Goal: Complete application form

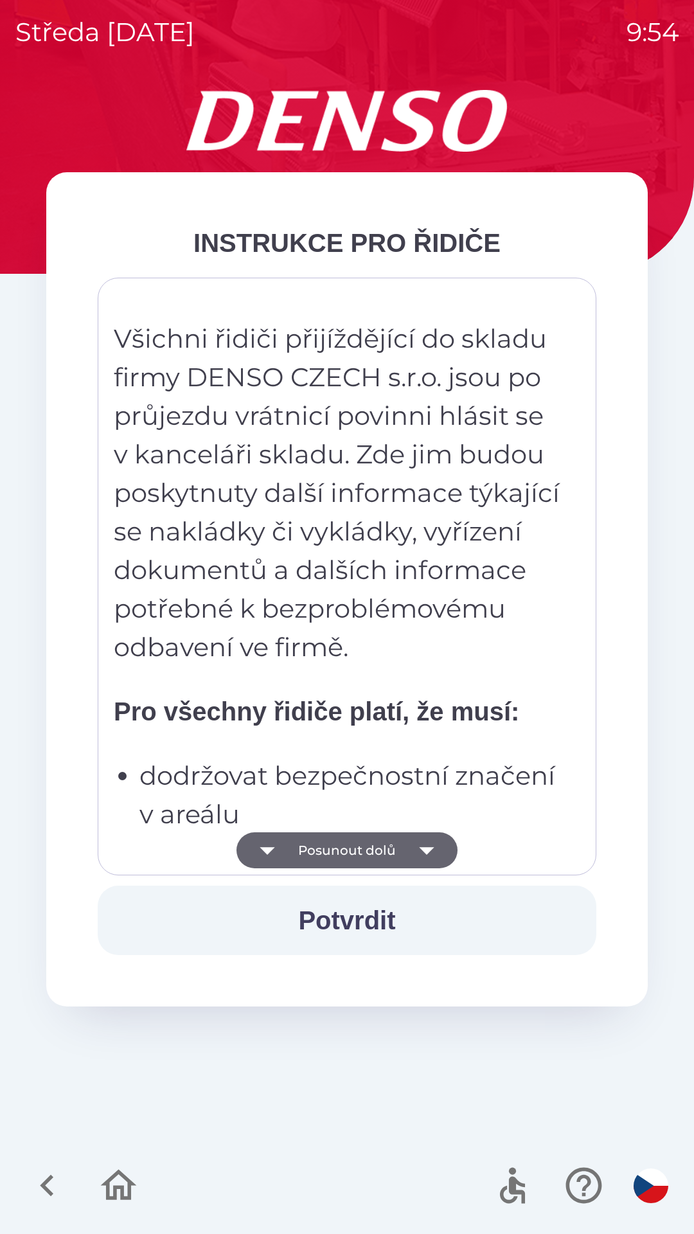
click at [361, 845] on button "Posunout dolů" at bounding box center [347, 850] width 221 height 36
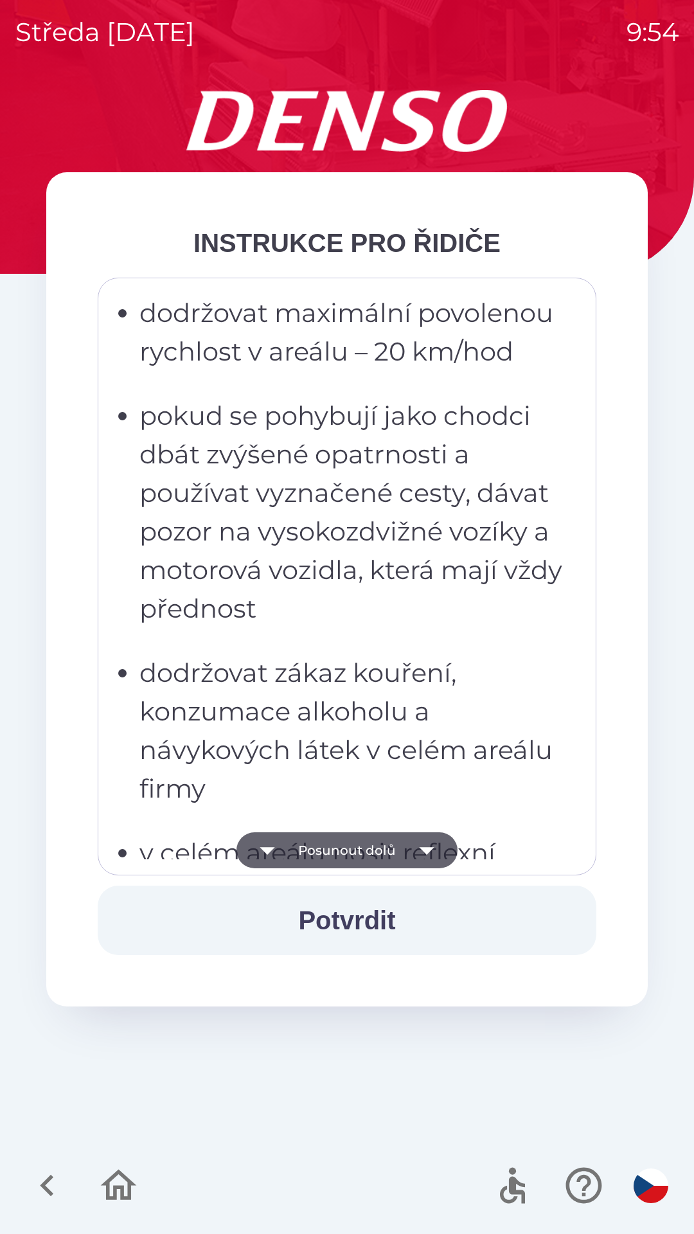
click at [367, 839] on button "Posunout dolů" at bounding box center [347, 850] width 221 height 36
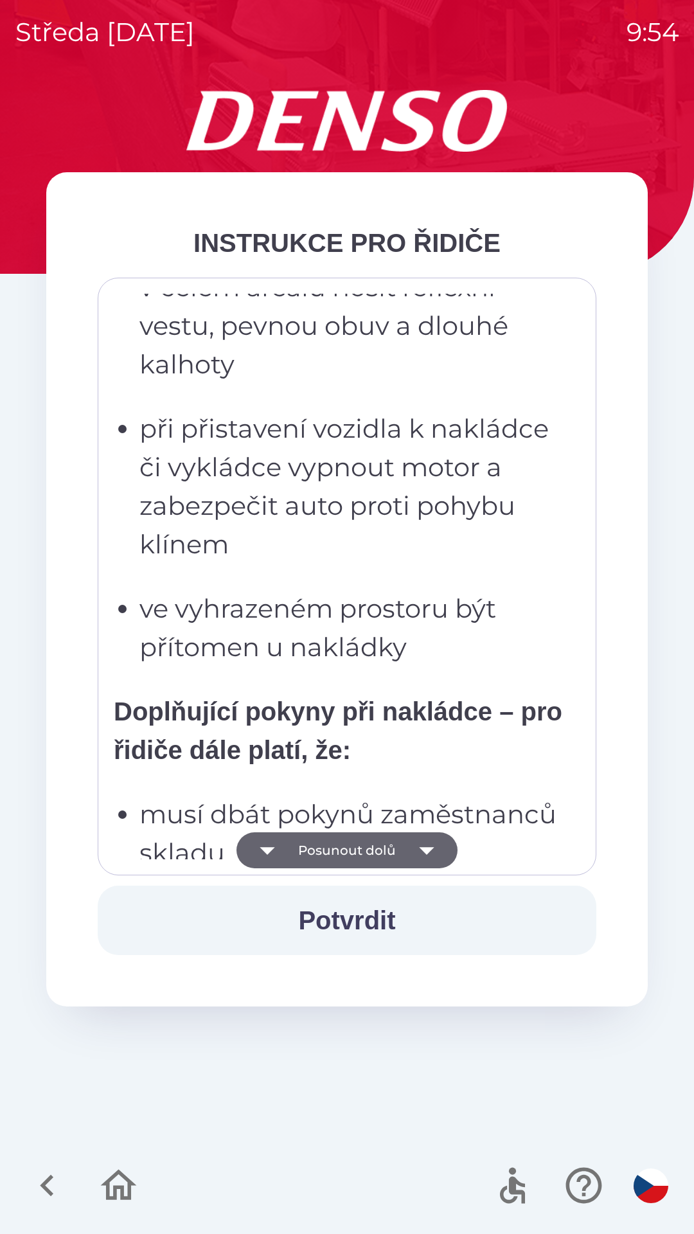
click at [382, 846] on button "Posunout dolů" at bounding box center [347, 850] width 221 height 36
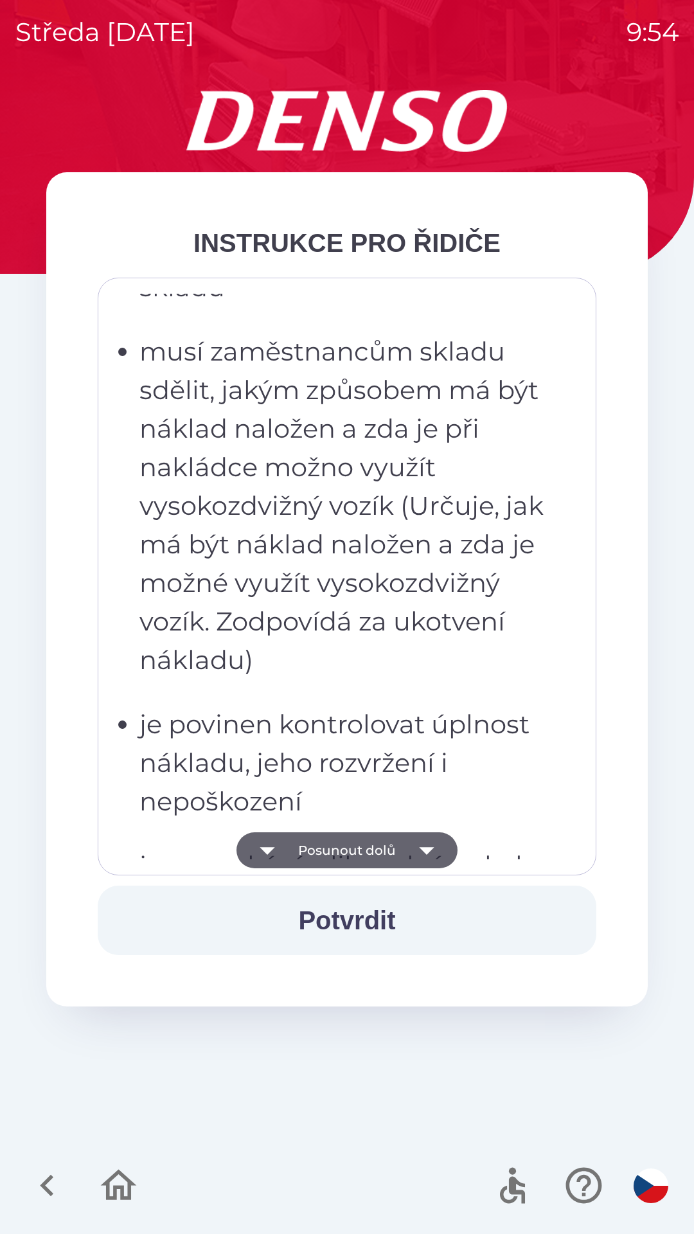
click at [391, 842] on button "Posunout dolů" at bounding box center [347, 850] width 221 height 36
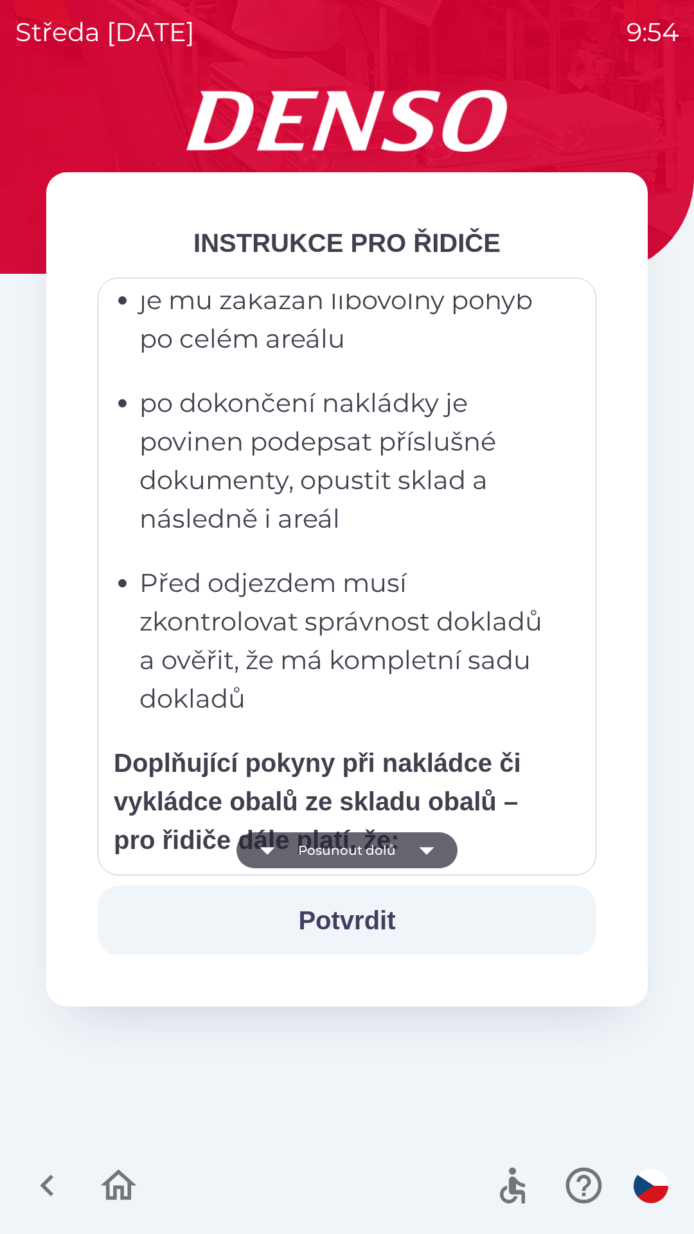
click at [388, 854] on button "Posunout dolů" at bounding box center [347, 850] width 221 height 36
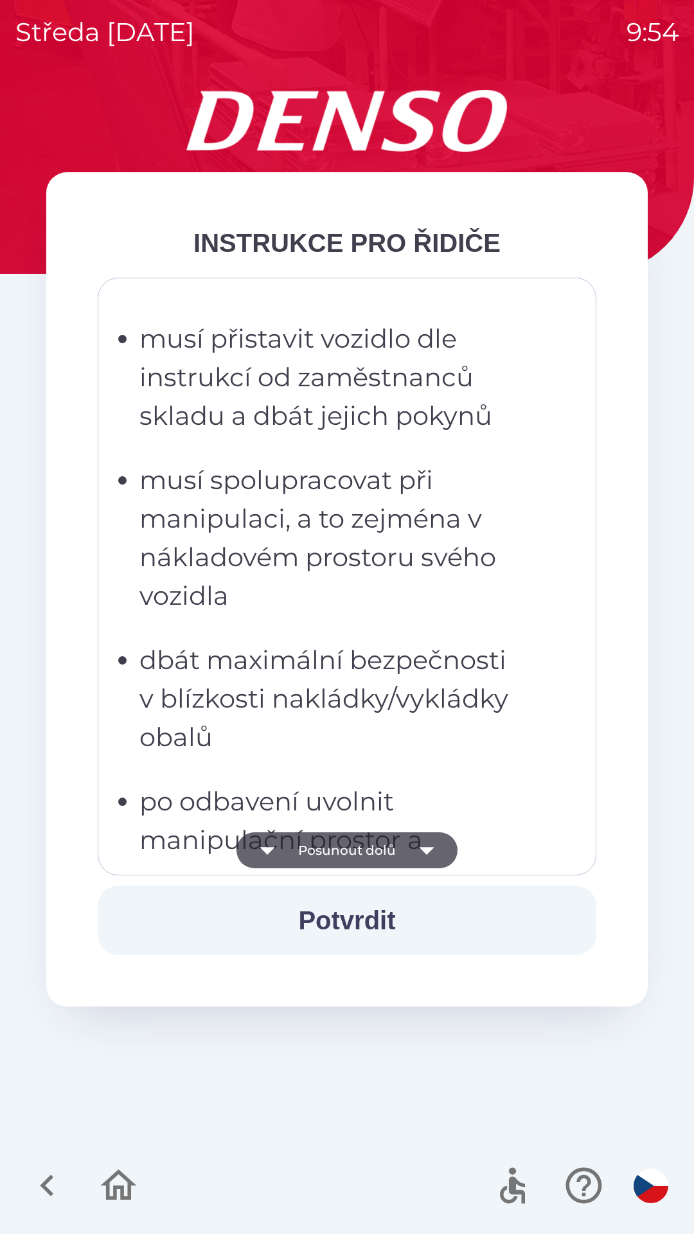
click at [390, 861] on button "Posunout dolů" at bounding box center [347, 850] width 221 height 36
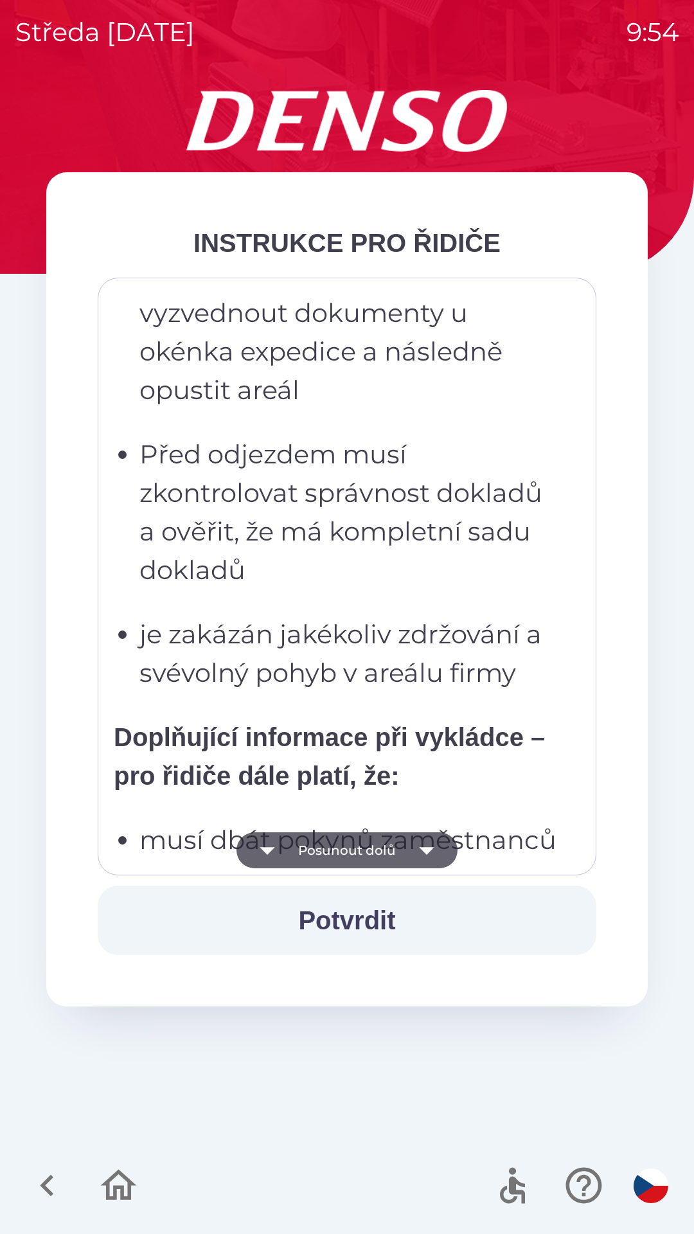
click at [395, 855] on button "Posunout dolů" at bounding box center [347, 850] width 221 height 36
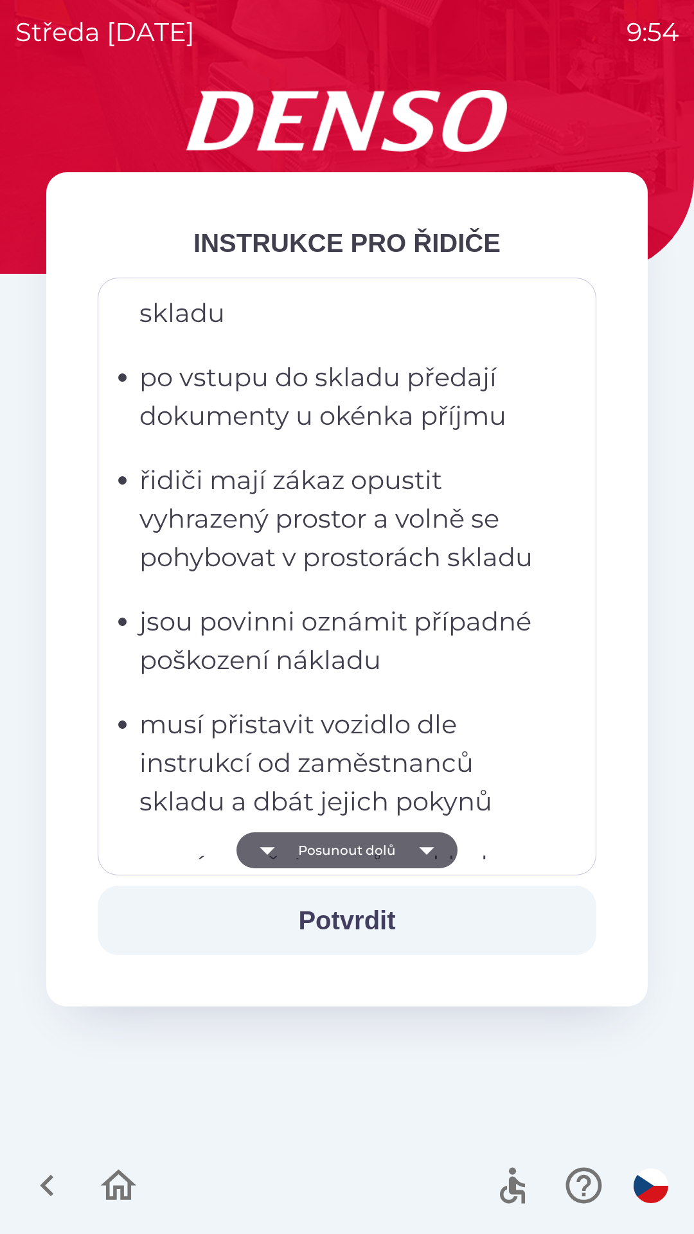
click at [393, 853] on button "Posunout dolů" at bounding box center [347, 850] width 221 height 36
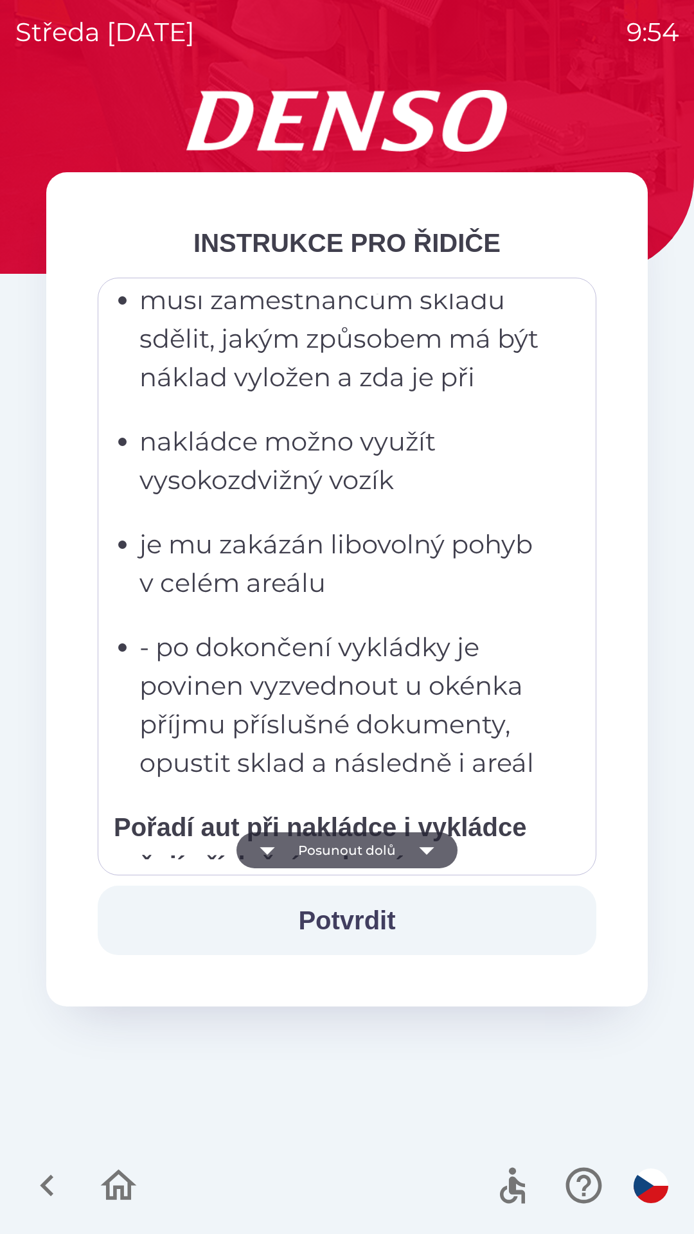
click at [387, 857] on button "Posunout dolů" at bounding box center [347, 850] width 221 height 36
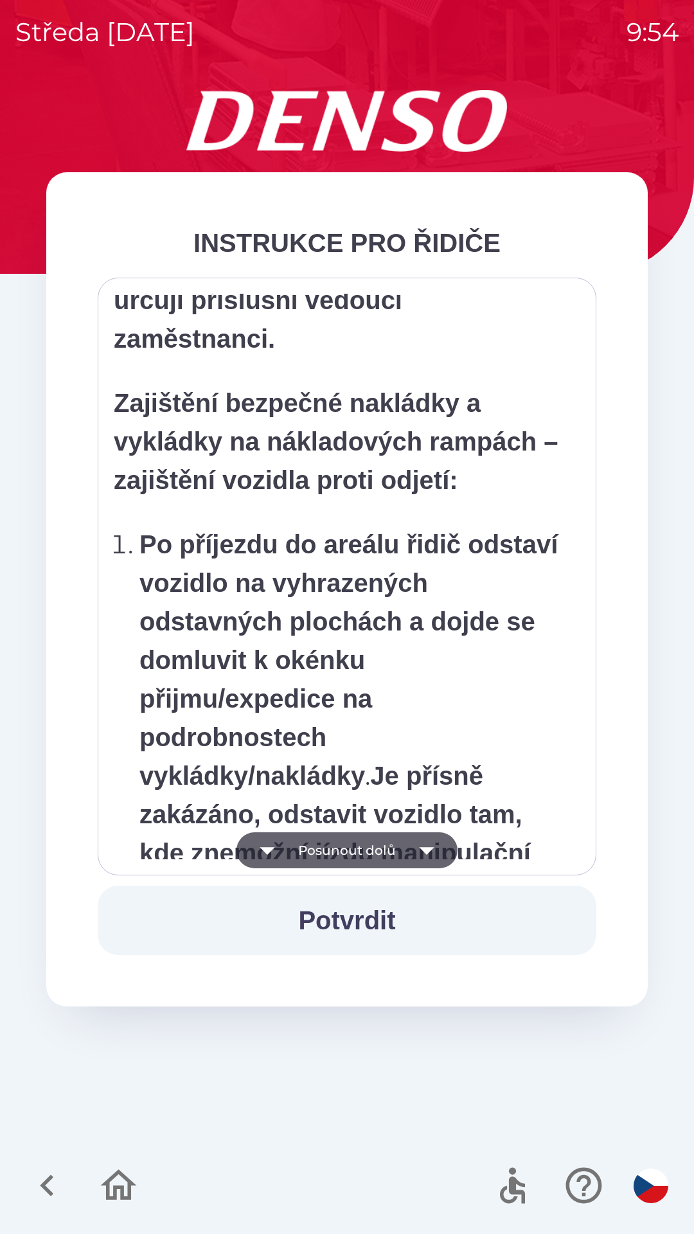
click at [386, 852] on button "Posunout dolů" at bounding box center [347, 850] width 221 height 36
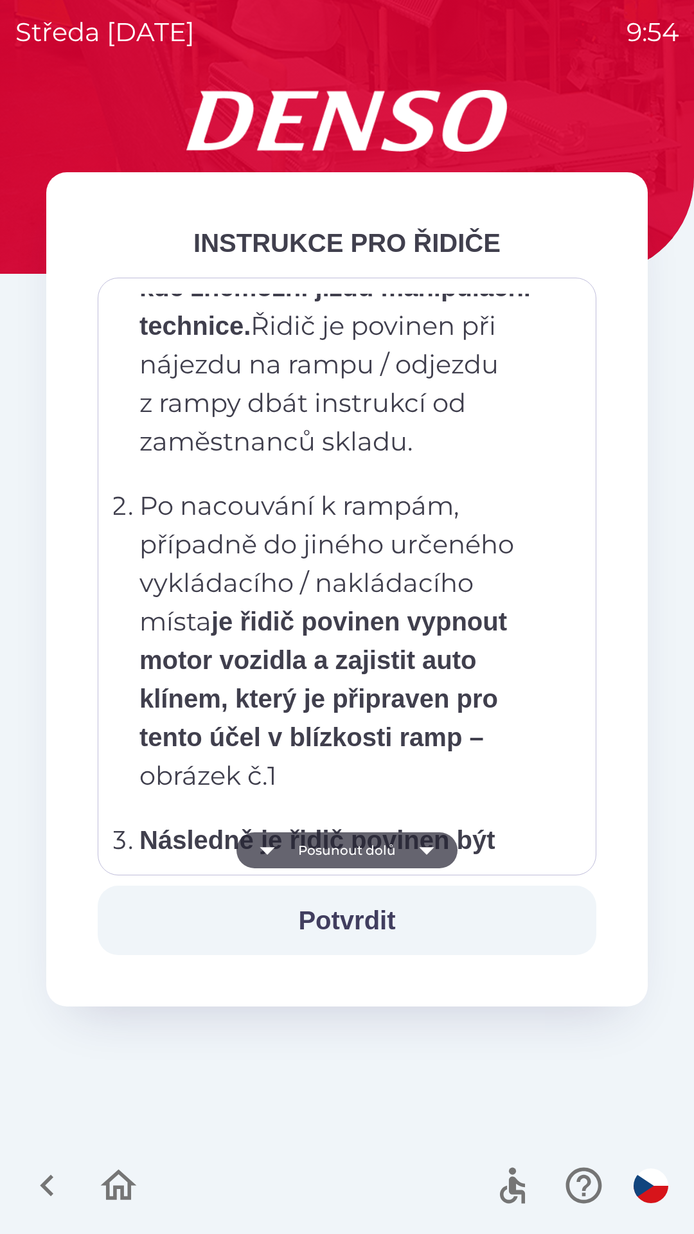
click at [387, 847] on button "Posunout dolů" at bounding box center [347, 850] width 221 height 36
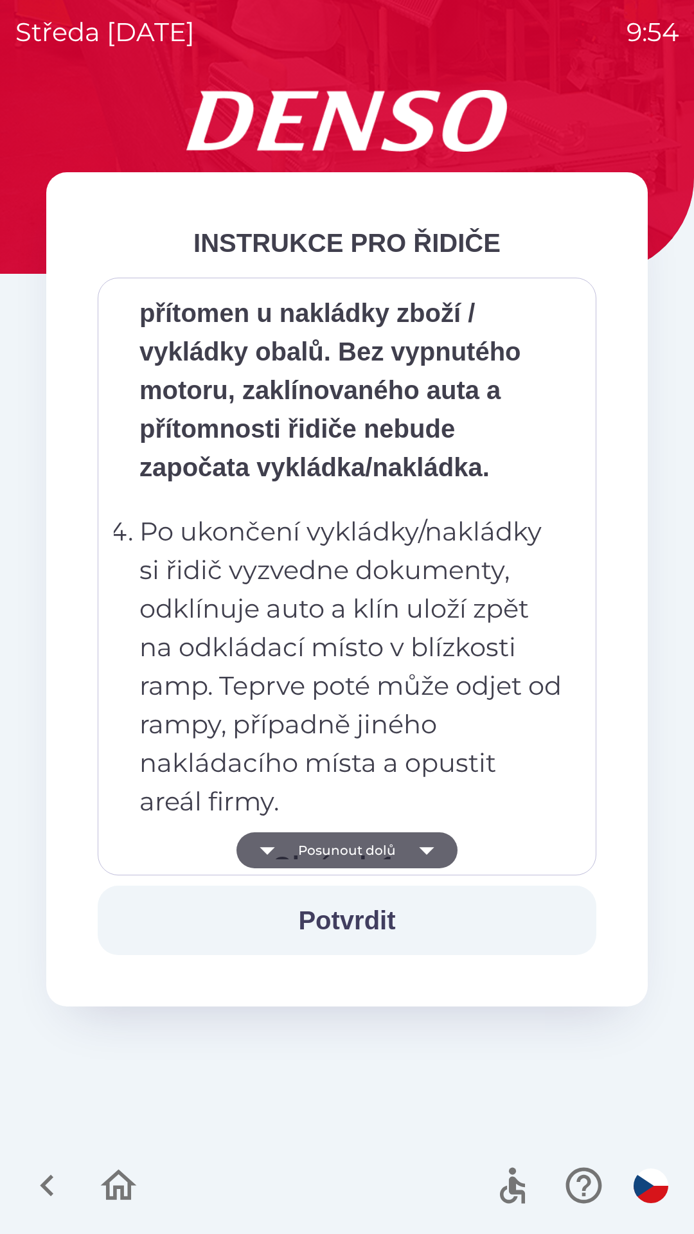
click at [386, 847] on button "Posunout dolů" at bounding box center [347, 850] width 221 height 36
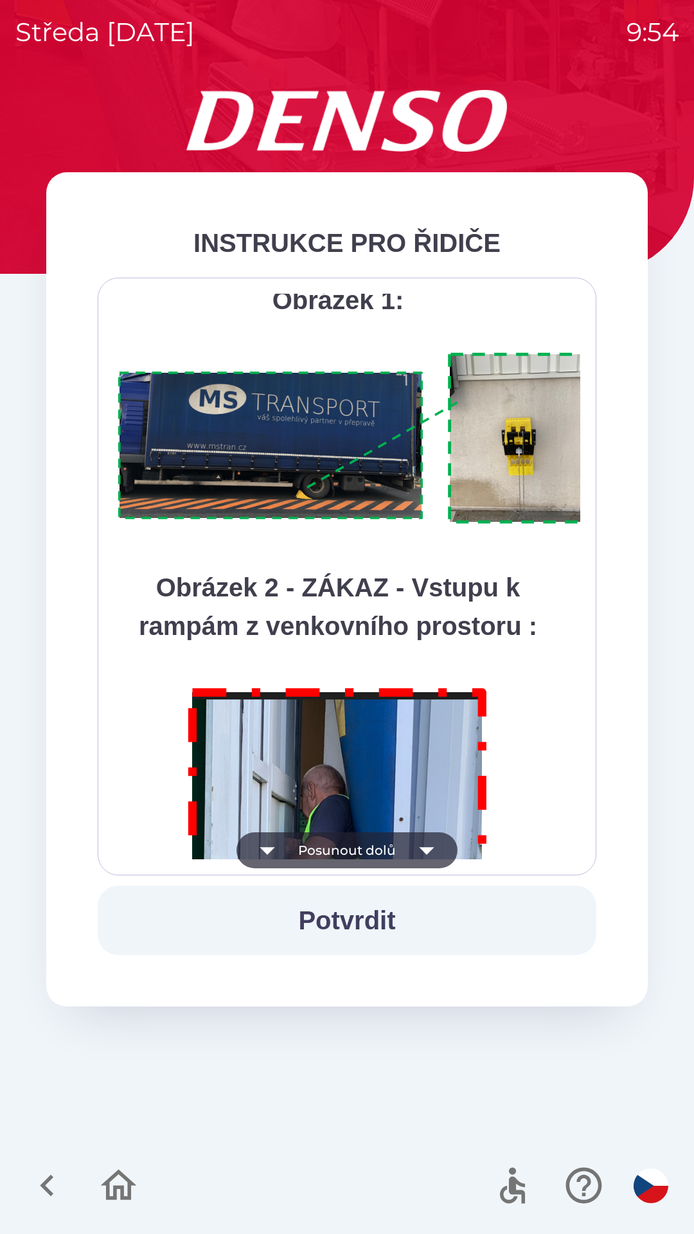
click at [388, 850] on button "Posunout dolů" at bounding box center [347, 850] width 221 height 36
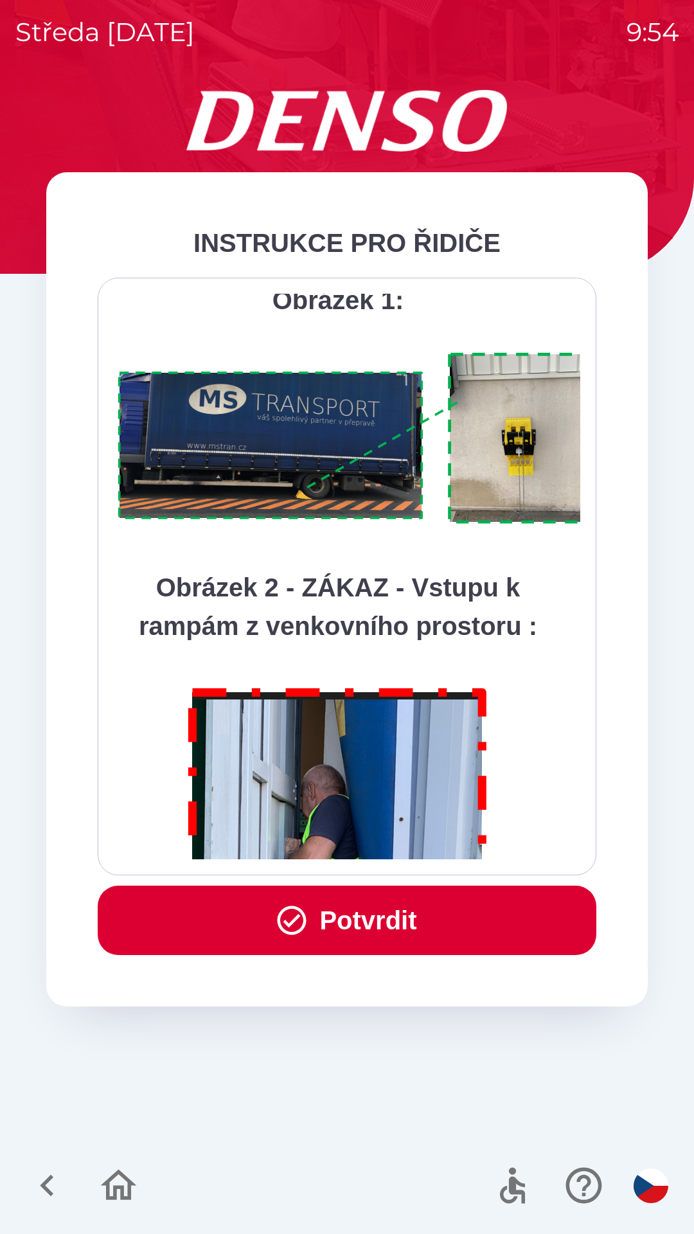
scroll to position [7224, 0]
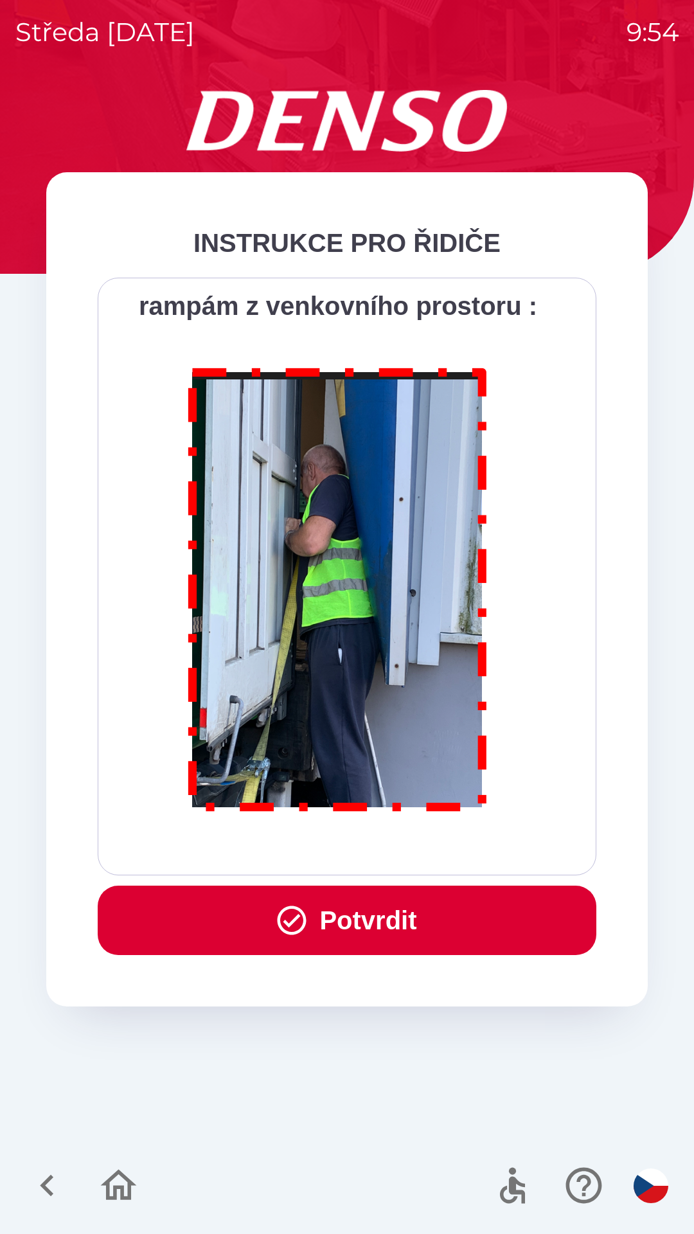
click at [388, 854] on div "Všichni řidiči přijíždějící do skladu firmy DENSO CZECH s.r.o. jsou po průjezdu…" at bounding box center [347, 577] width 467 height 566
click at [357, 921] on button "Potvrdit" at bounding box center [347, 920] width 499 height 69
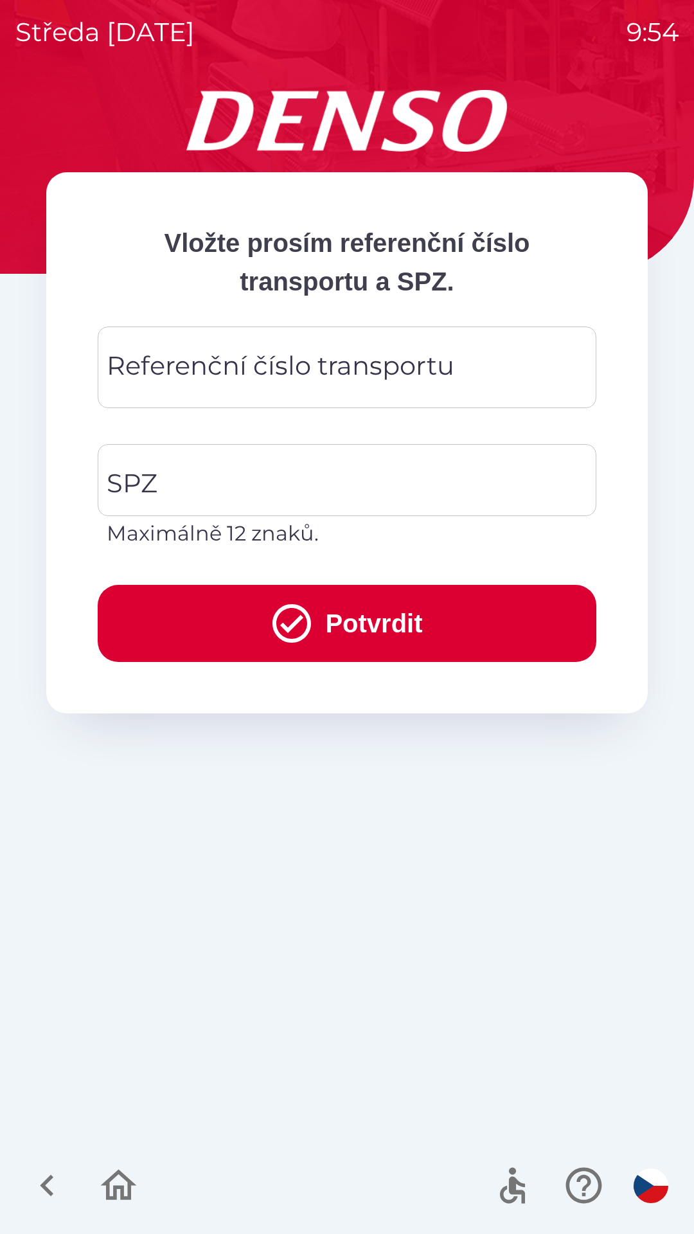
click at [228, 375] on div "Referenční číslo transportu Referenční číslo transportu" at bounding box center [347, 368] width 499 height 82
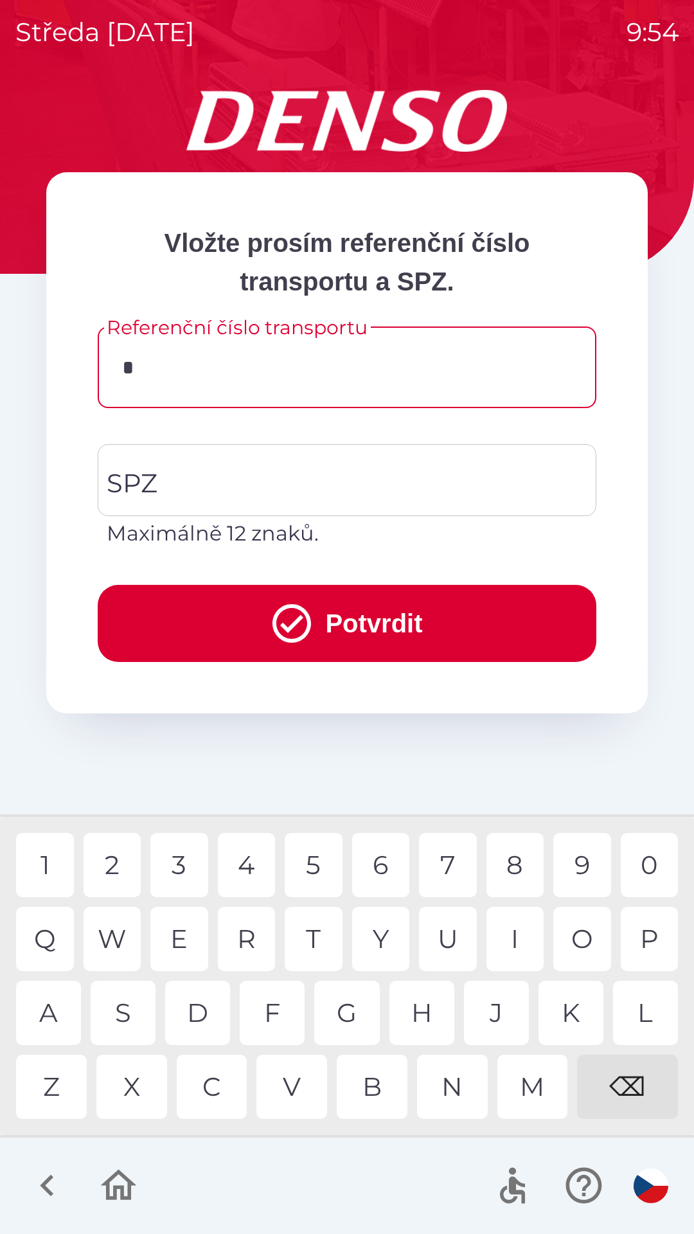
click at [213, 1076] on div "C" at bounding box center [212, 1087] width 71 height 64
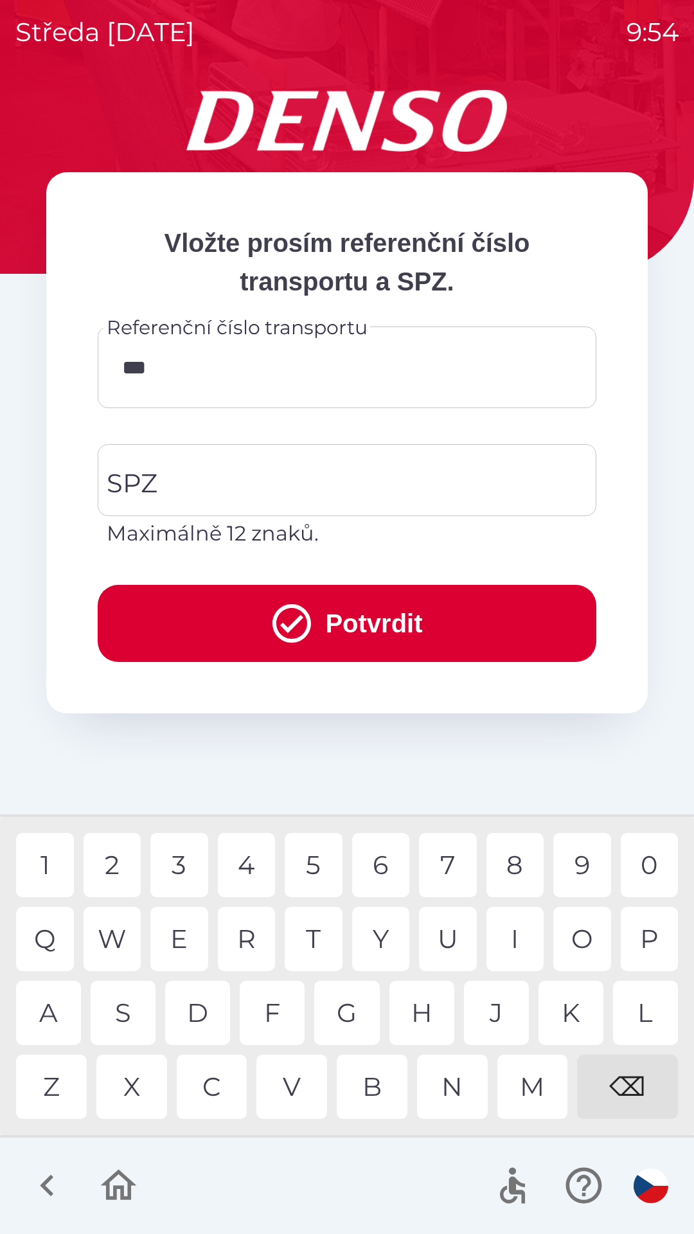
click at [379, 1102] on div "B" at bounding box center [372, 1087] width 71 height 64
click at [188, 857] on div "3" at bounding box center [179, 865] width 58 height 64
click at [183, 866] on div "3" at bounding box center [179, 865] width 58 height 64
type input "*********"
click at [517, 868] on div "8" at bounding box center [516, 865] width 58 height 64
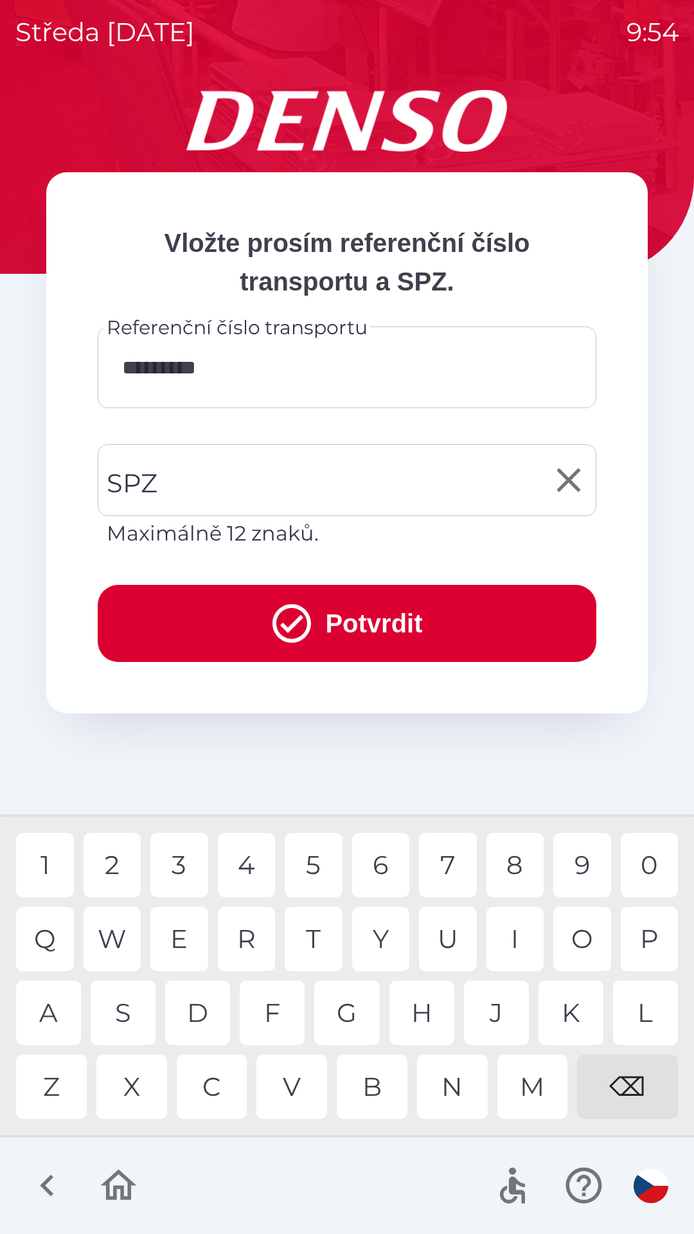
click at [323, 473] on input "SPZ" at bounding box center [337, 480] width 468 height 60
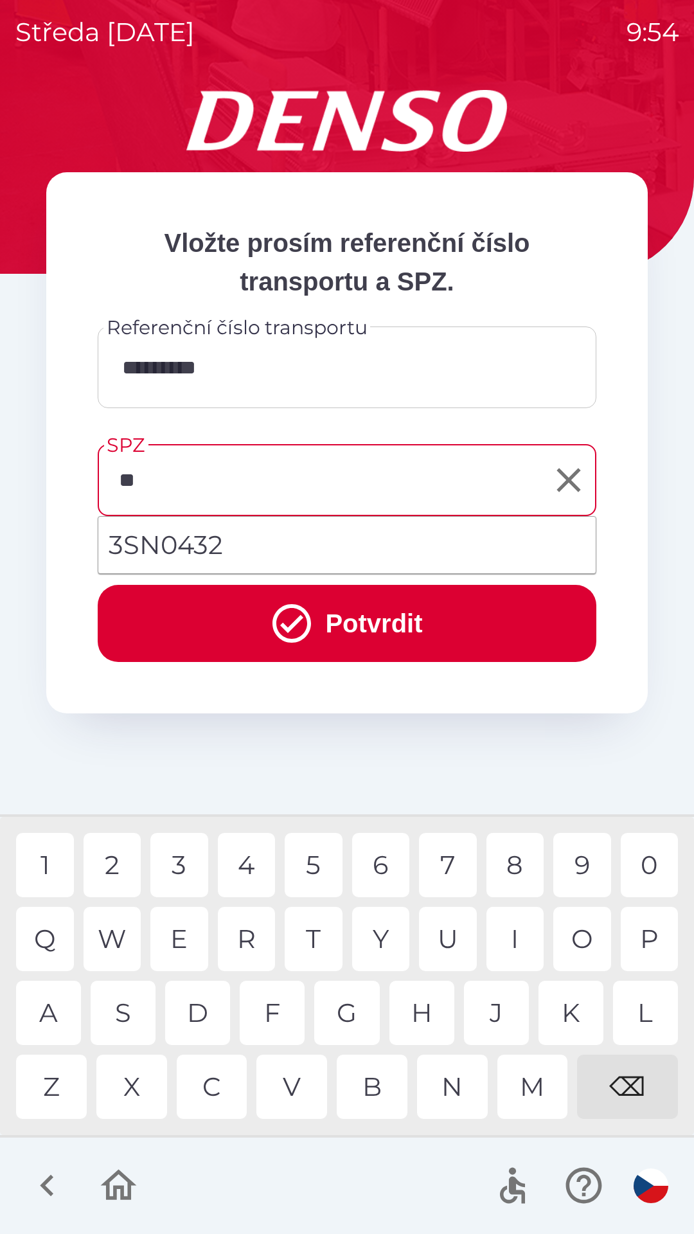
click at [127, 1010] on div "S" at bounding box center [123, 1013] width 65 height 64
click at [195, 546] on li "3SN0432" at bounding box center [347, 545] width 498 height 46
type input "*******"
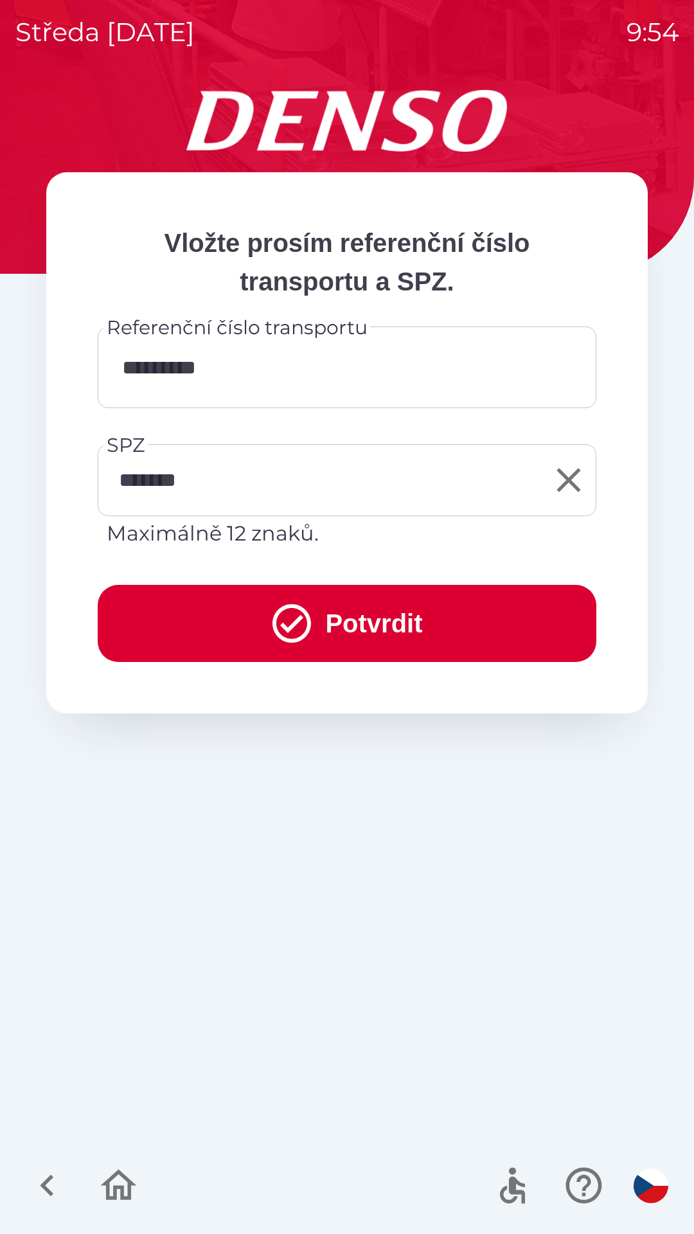
click at [336, 623] on button "Potvrdit" at bounding box center [347, 623] width 499 height 77
